Goal: Task Accomplishment & Management: Complete application form

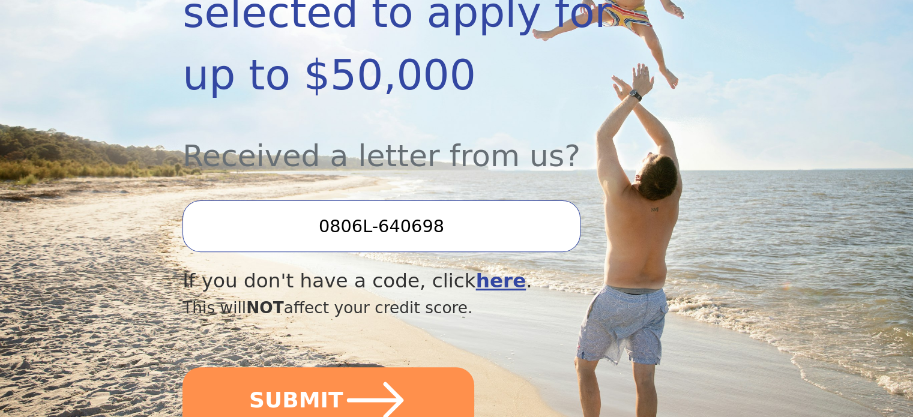
scroll to position [360, 0]
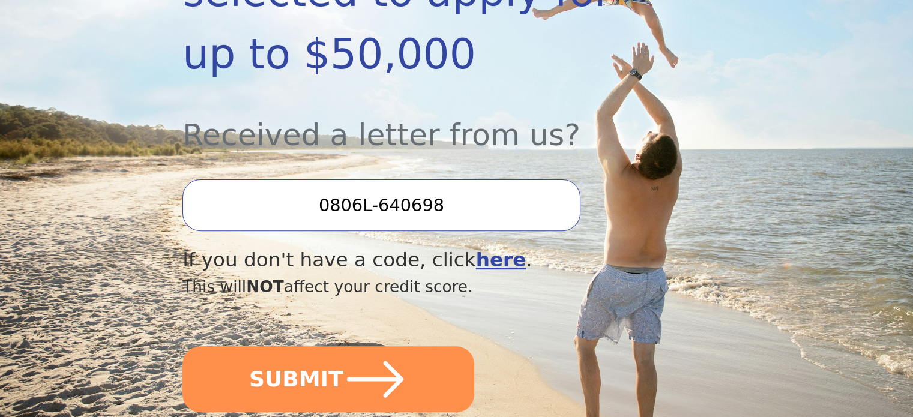
click at [358, 361] on icon "submit" at bounding box center [375, 379] width 57 height 37
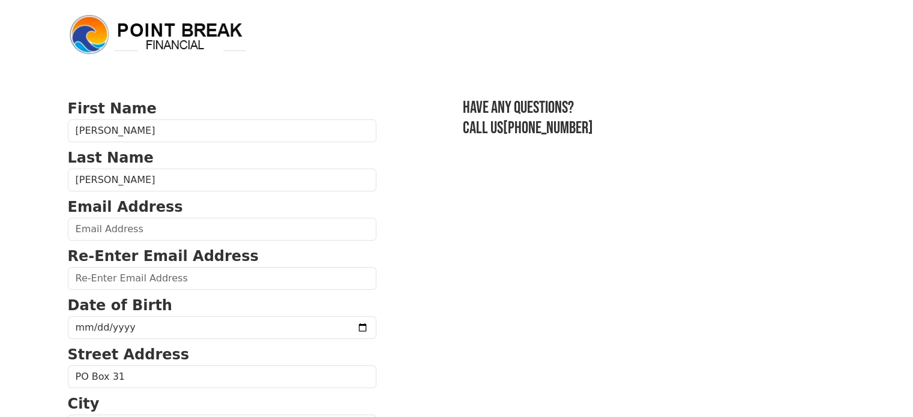
click at [127, 251] on strong "Re-Enter Email Address" at bounding box center [163, 256] width 191 height 17
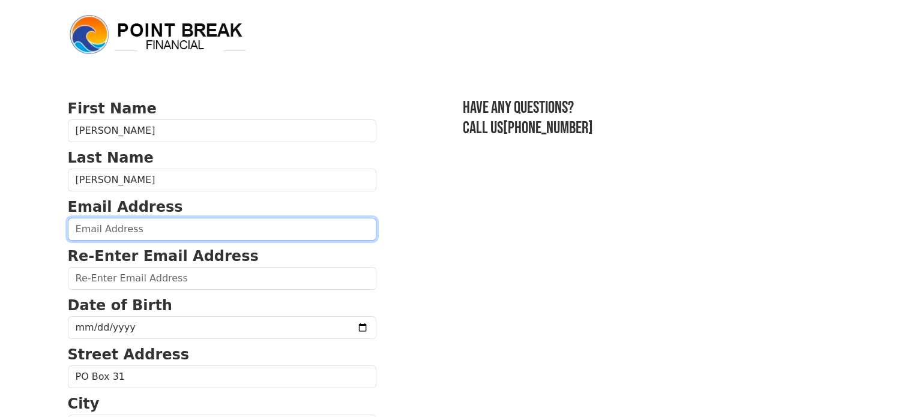
click at [125, 230] on input "email" at bounding box center [222, 229] width 309 height 23
type input "[PERSON_NAME][EMAIL_ADDRESS][DOMAIN_NAME]"
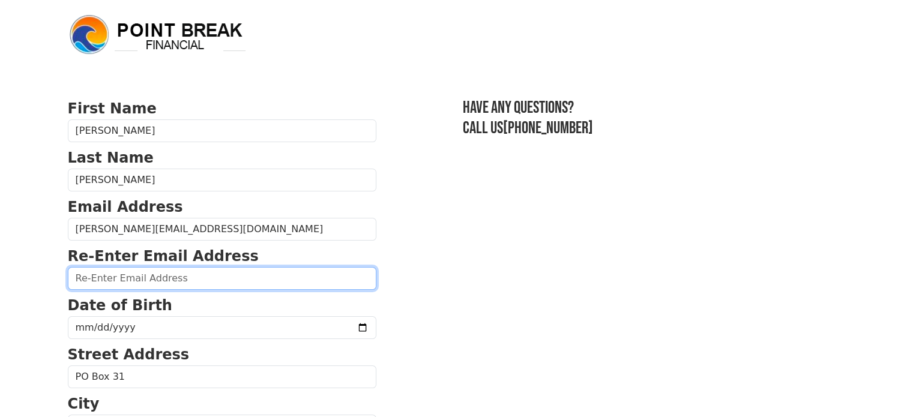
type input "[PERSON_NAME][EMAIL_ADDRESS][DOMAIN_NAME]"
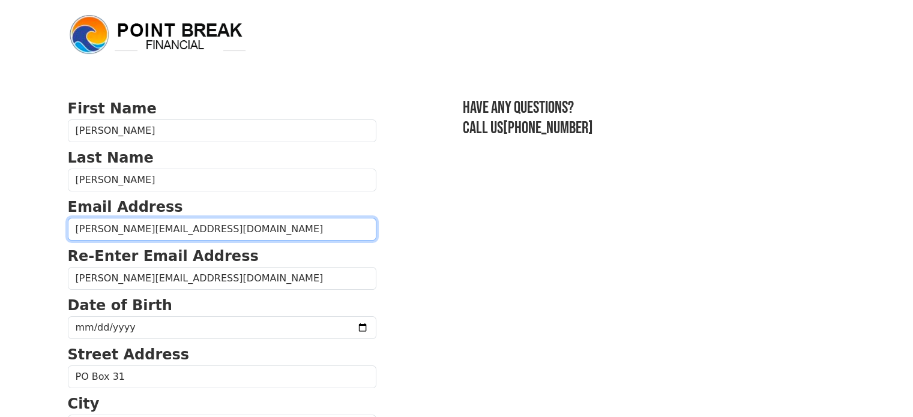
type input "[PHONE_NUMBER]"
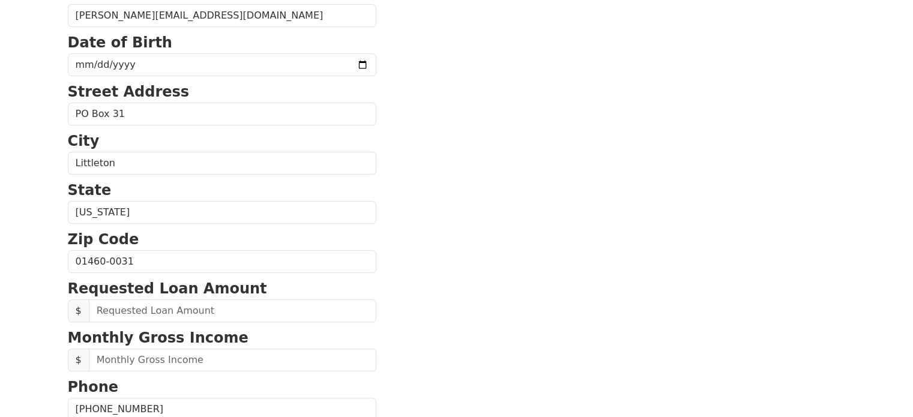
scroll to position [161, 0]
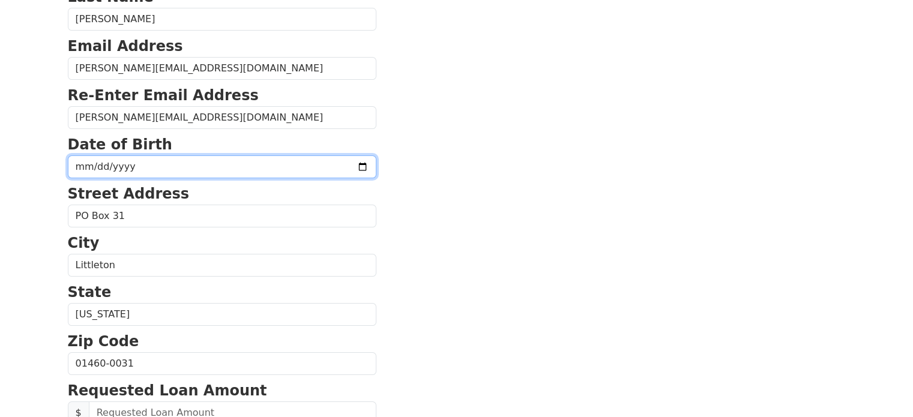
click at [144, 168] on input "date" at bounding box center [222, 166] width 309 height 23
click at [151, 165] on input "date" at bounding box center [222, 166] width 309 height 23
click at [73, 161] on input "date" at bounding box center [222, 166] width 309 height 23
click at [82, 165] on input "date" at bounding box center [222, 166] width 309 height 23
type input "1985-10-21"
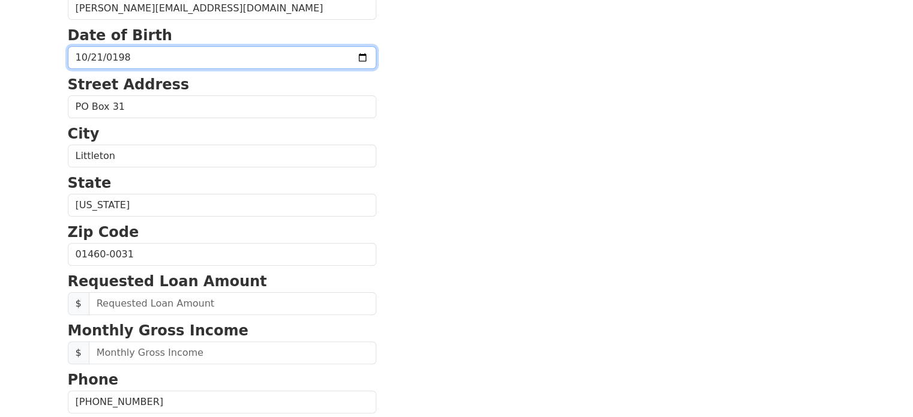
scroll to position [281, 0]
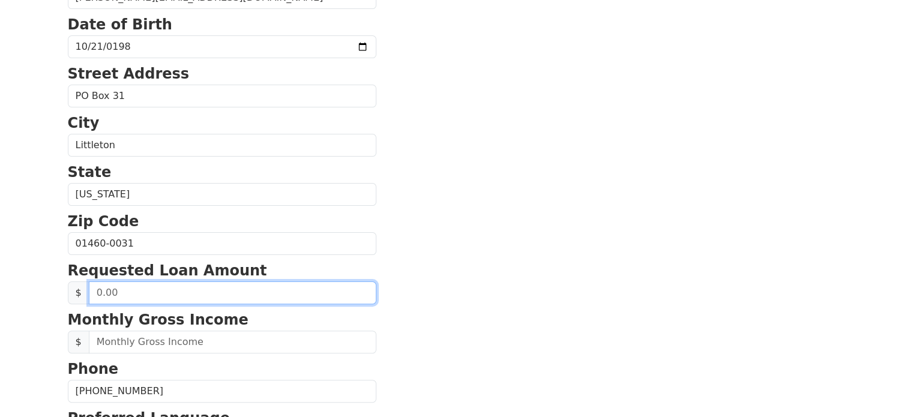
click at [156, 292] on input "text" at bounding box center [233, 293] width 288 height 23
type input "15,000.00"
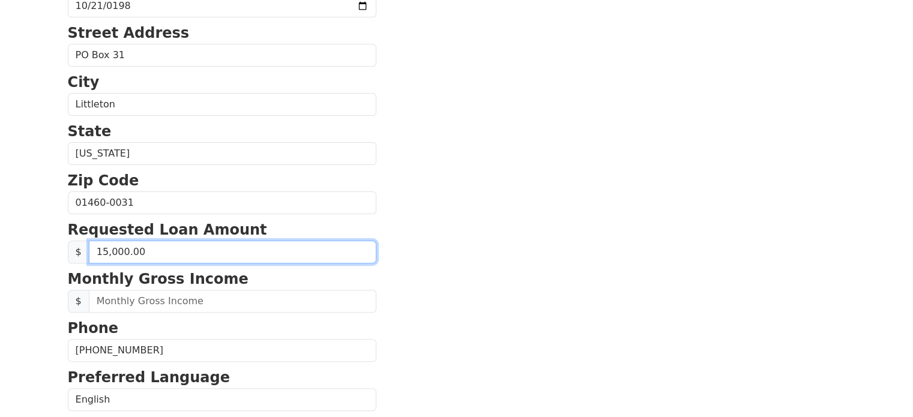
scroll to position [341, 0]
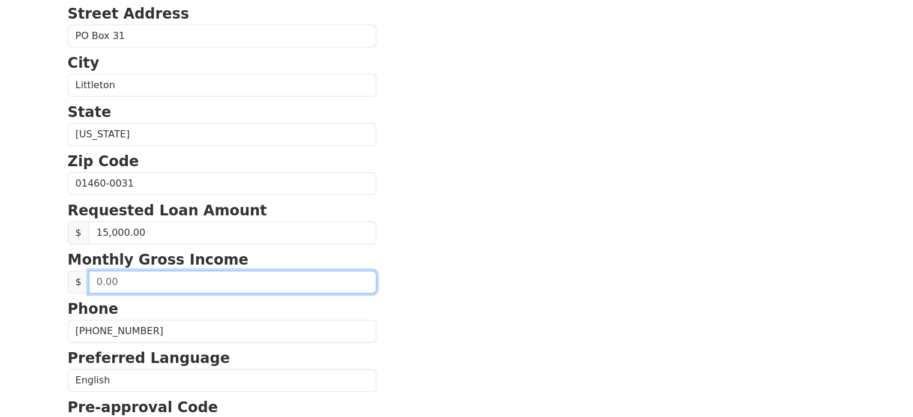
click at [174, 283] on input "text" at bounding box center [233, 282] width 288 height 23
type input "9,000.00"
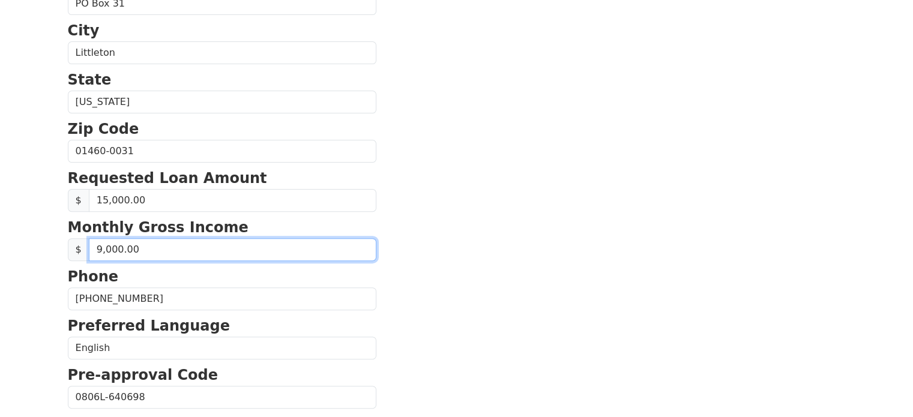
scroll to position [401, 0]
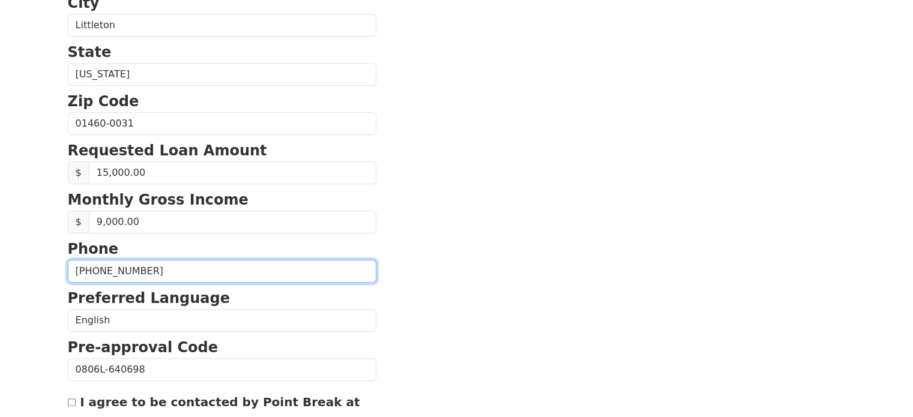
click at [143, 277] on input "(413) 883-7987" at bounding box center [222, 271] width 309 height 23
type input "(413) 883-7988"
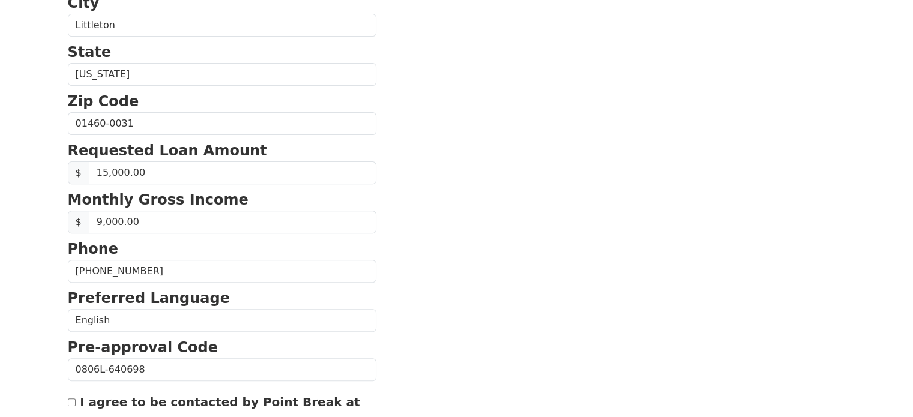
click at [499, 264] on section "First Name Frank Last Name Rondeau Email Address frank@fstuartcreativity.com Re…" at bounding box center [457, 125] width 778 height 856
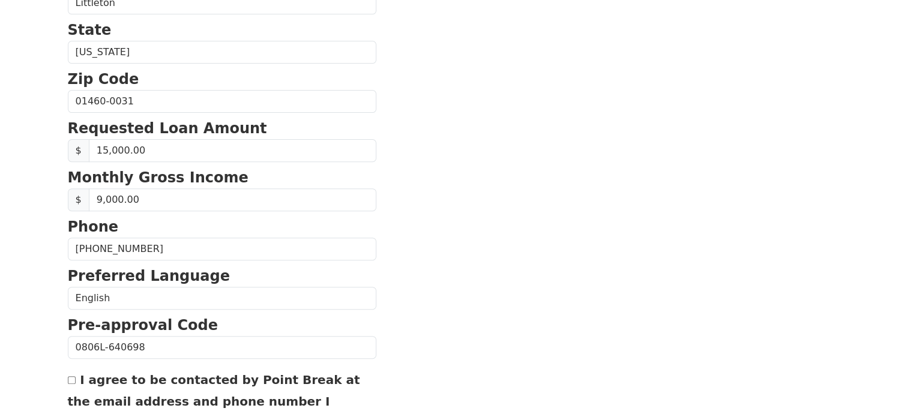
scroll to position [461, 0]
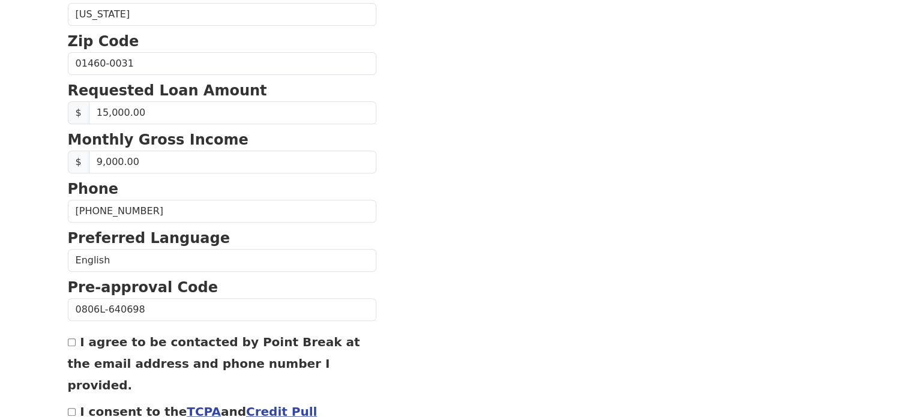
click at [246, 345] on label "I agree to be contacted by Point Break at the email address and phone number I …" at bounding box center [214, 364] width 292 height 58
click at [76, 345] on input "I agree to be contacted by Point Break at the email address and phone number I …" at bounding box center [72, 343] width 8 height 8
checkbox input "true"
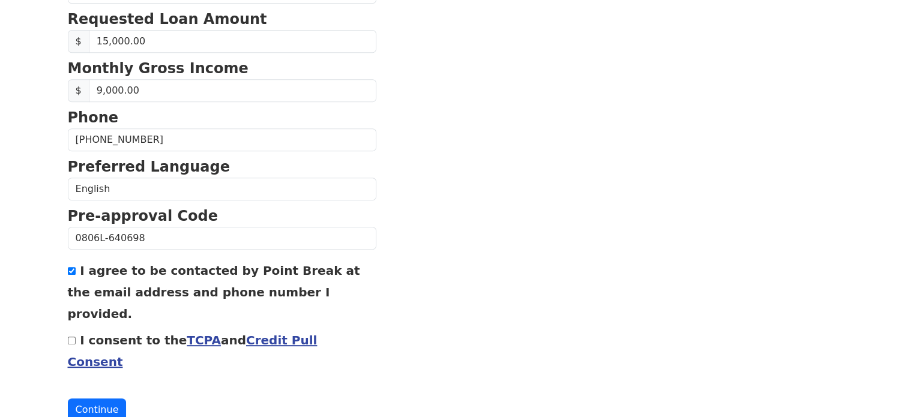
scroll to position [534, 0]
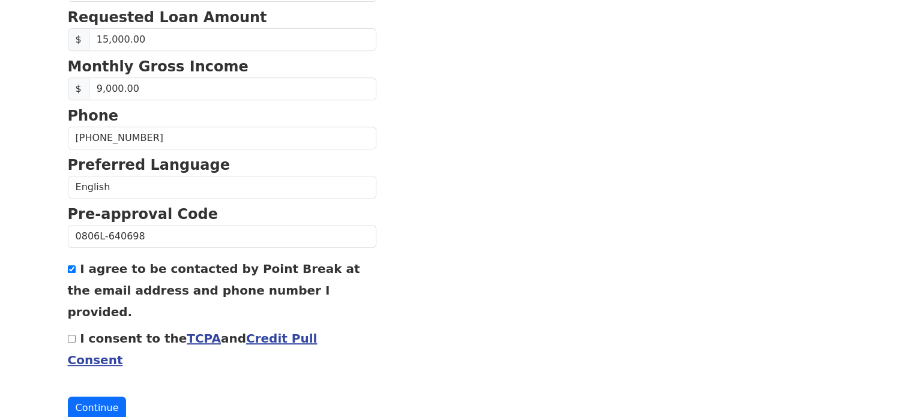
click at [71, 335] on input "I consent to the TCPA and Credit Pull Consent" at bounding box center [72, 339] width 8 height 8
checkbox input "true"
click at [295, 331] on link "Credit Pull Consent" at bounding box center [193, 349] width 250 height 36
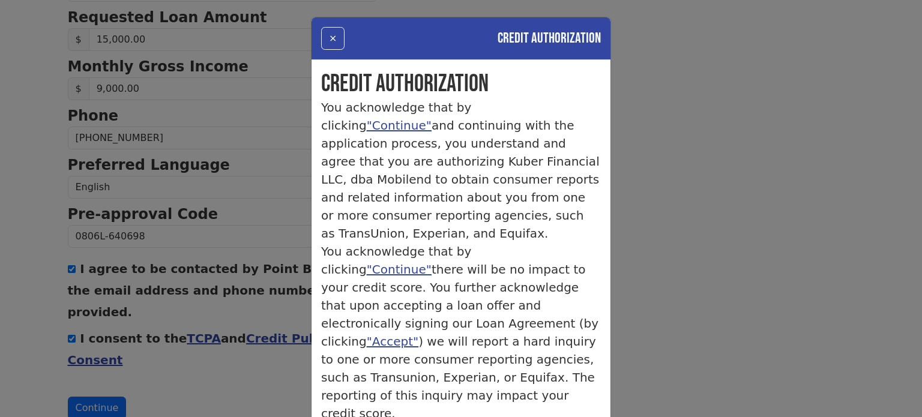
click at [321, 40] on button "×" at bounding box center [332, 38] width 23 height 23
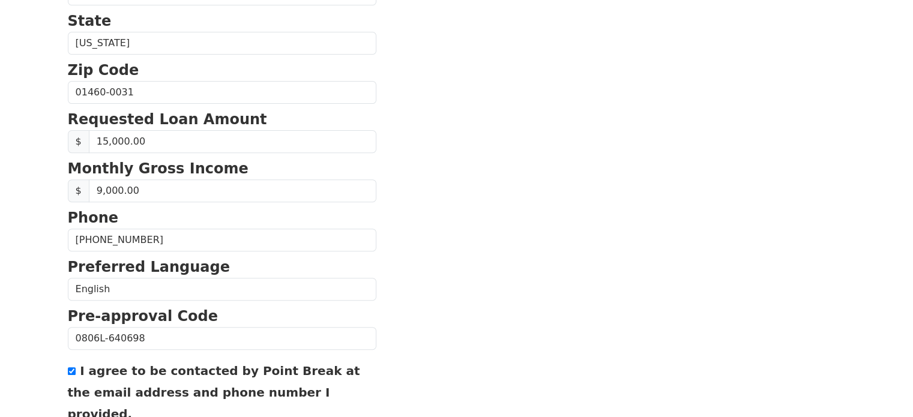
scroll to position [414, 0]
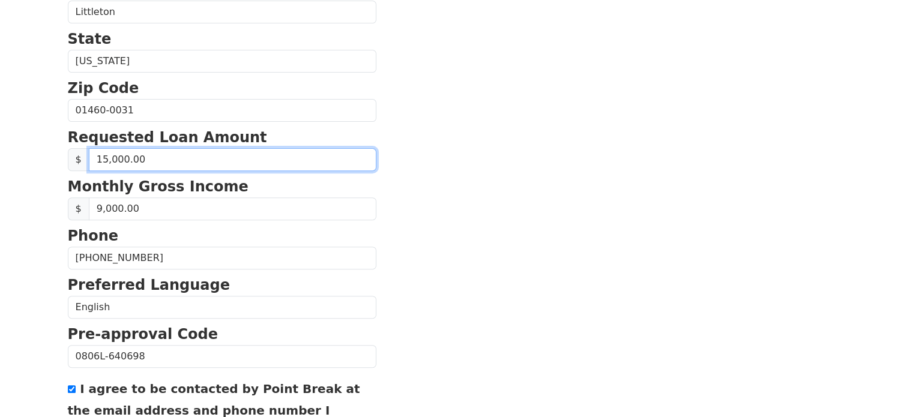
click at [104, 158] on input "15,000.00" at bounding box center [233, 159] width 288 height 23
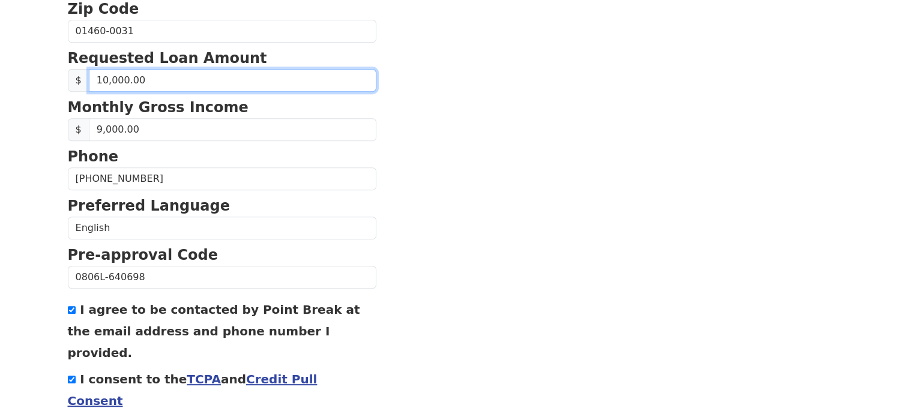
scroll to position [474, 0]
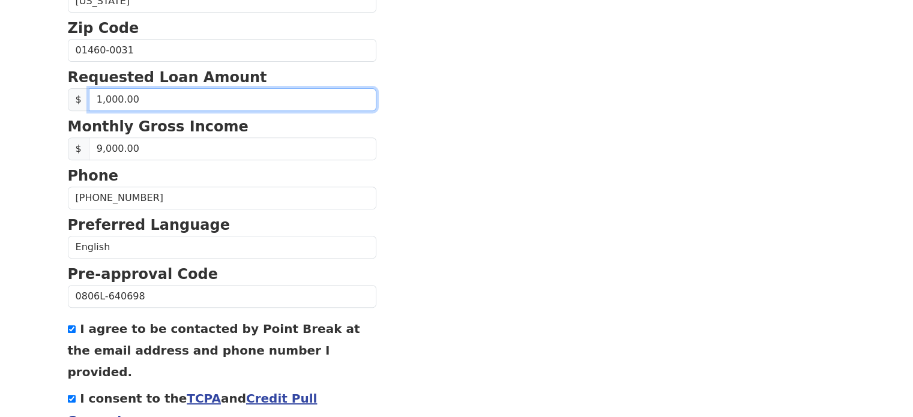
type input "15,000.00"
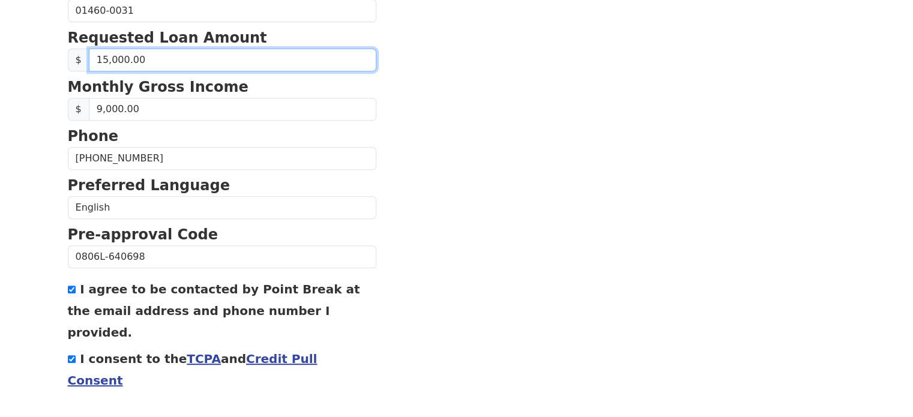
scroll to position [534, 0]
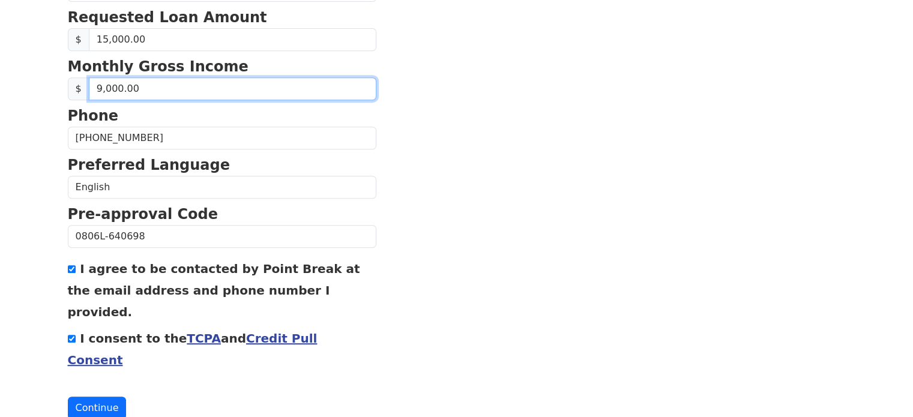
click at [125, 91] on input "9,000.00" at bounding box center [233, 88] width 288 height 23
type input "8,510.00"
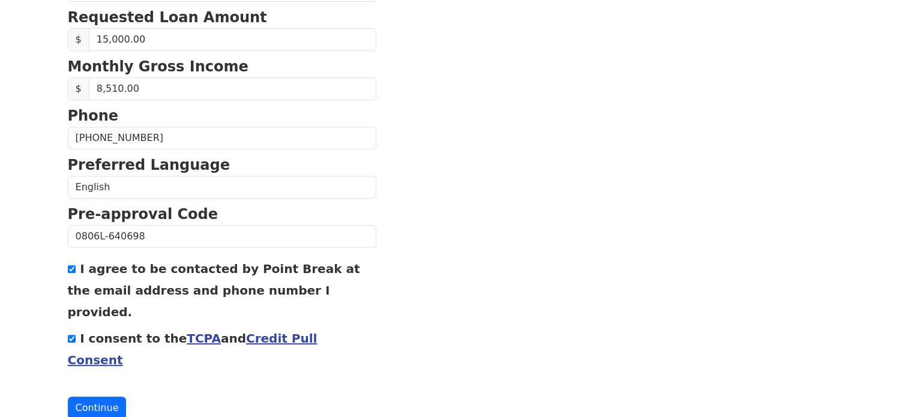
click at [103, 397] on button "Continue" at bounding box center [97, 408] width 59 height 23
